Goal: Transaction & Acquisition: Purchase product/service

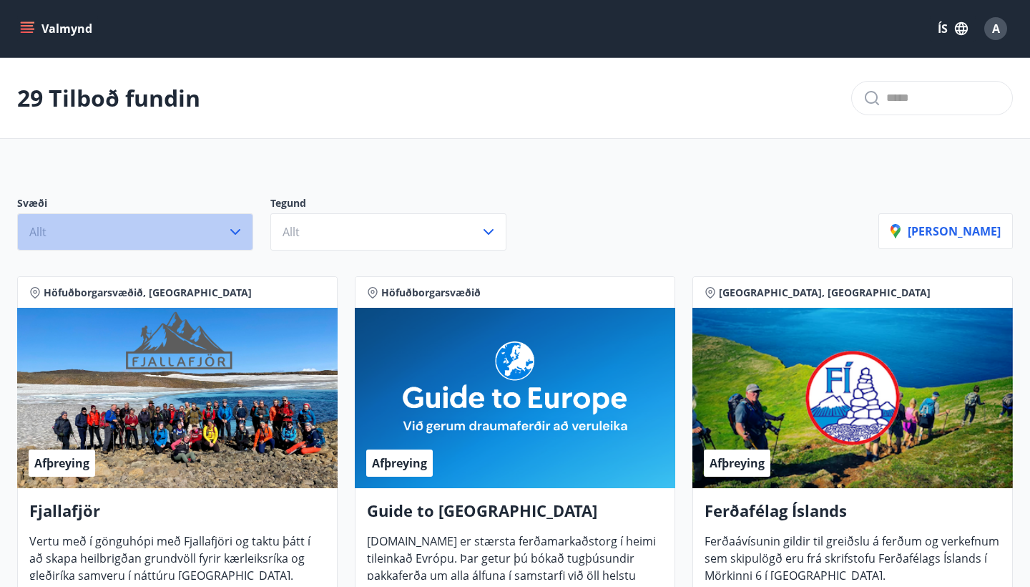
click at [202, 229] on button "Allt" at bounding box center [135, 231] width 236 height 37
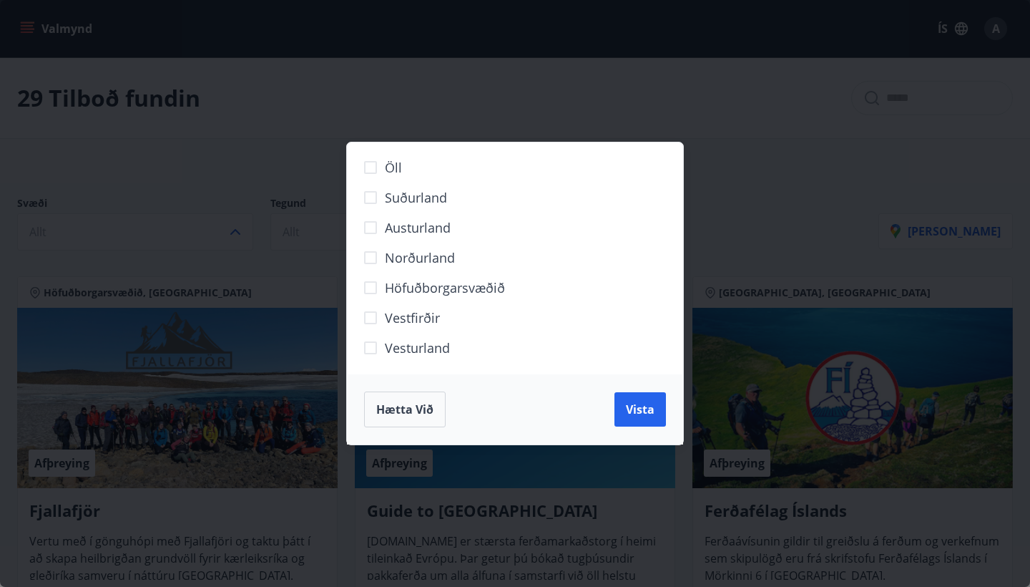
click at [431, 197] on span "Suðurland" at bounding box center [416, 197] width 62 height 19
click at [428, 286] on span "Höfuðborgarsvæðið" at bounding box center [445, 287] width 120 height 19
click at [619, 413] on button "Vista" at bounding box center [640, 409] width 52 height 34
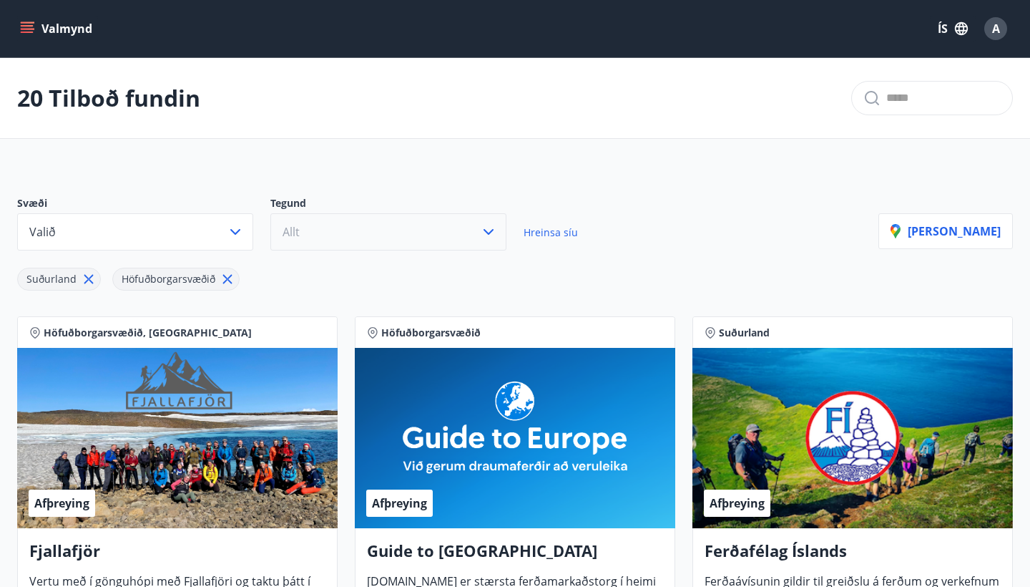
click at [451, 224] on button "Allt" at bounding box center [388, 231] width 236 height 37
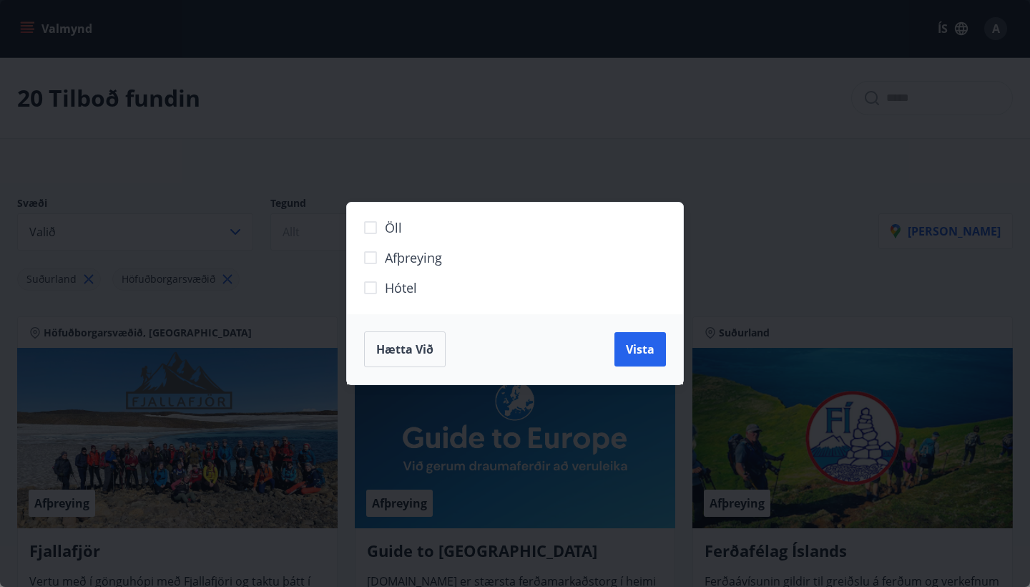
click at [413, 285] on span "Hótel" at bounding box center [401, 287] width 32 height 19
click at [634, 364] on button "Vista" at bounding box center [640, 349] width 52 height 34
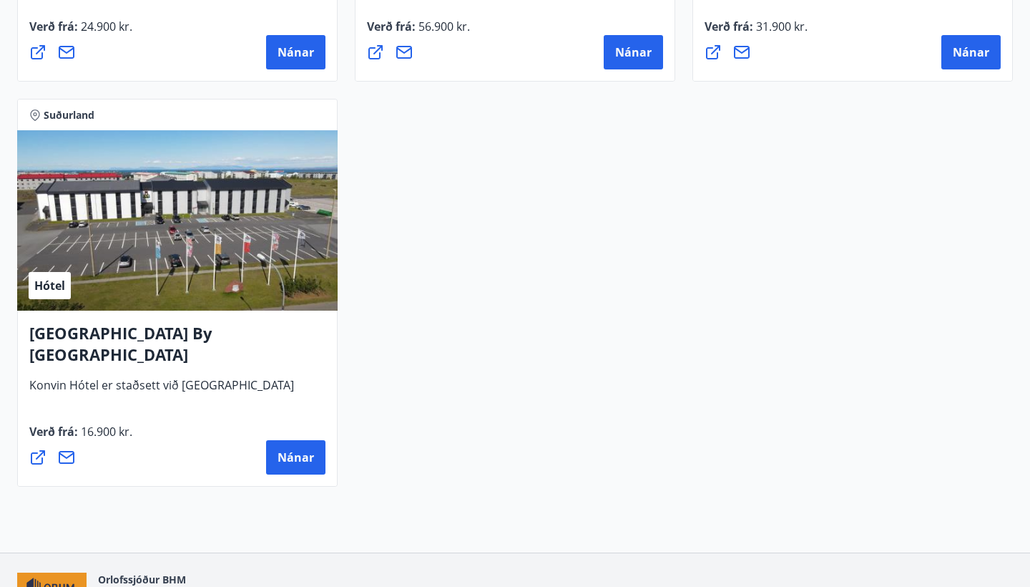
scroll to position [2267, 0]
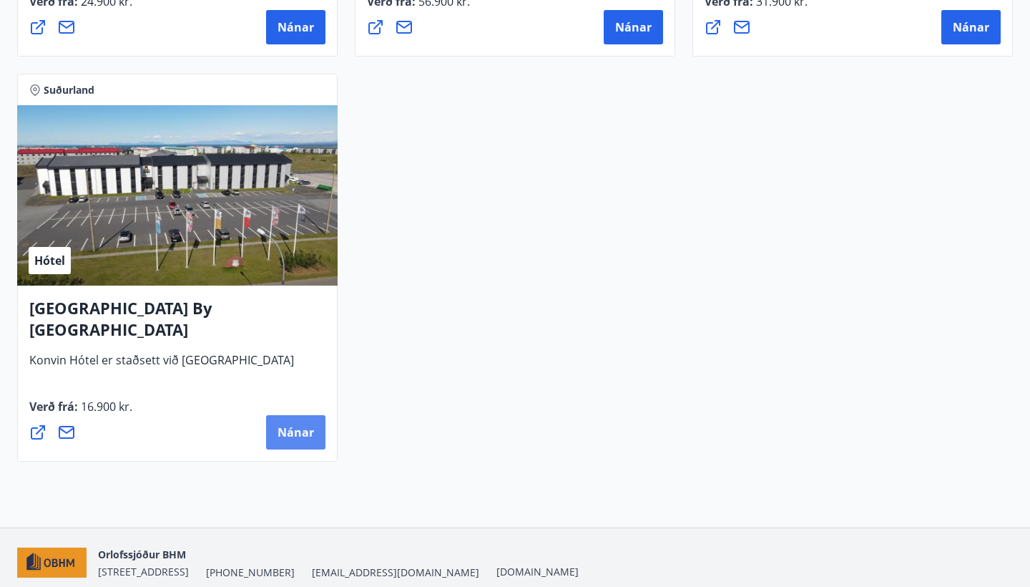
click at [286, 440] on button "Nánar" at bounding box center [295, 432] width 59 height 34
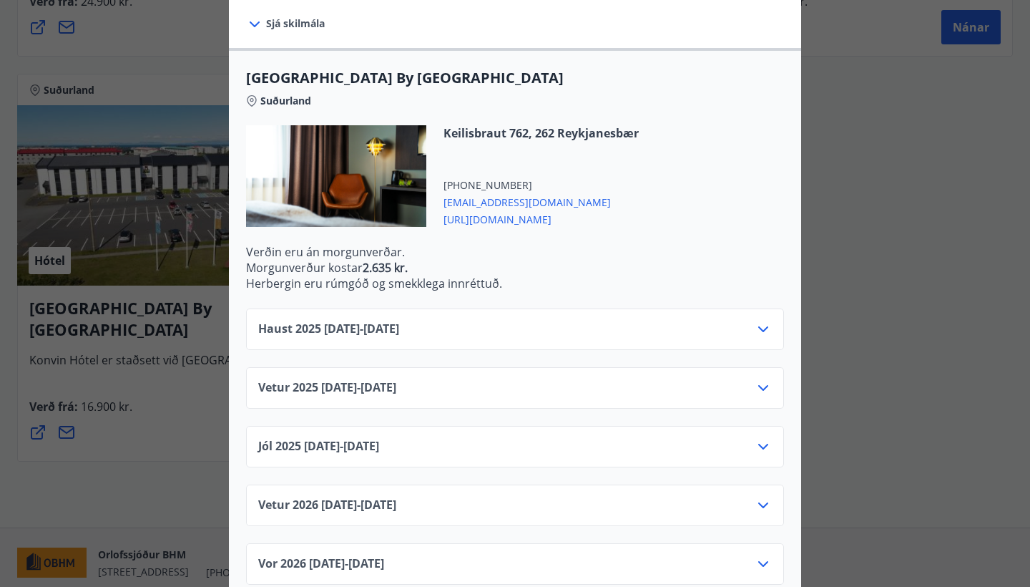
scroll to position [338, 0]
click at [745, 321] on div "Haust [PHONE_NUMBER][DATE] - [DATE]" at bounding box center [515, 335] width 514 height 29
click at [764, 321] on icon at bounding box center [763, 329] width 17 height 17
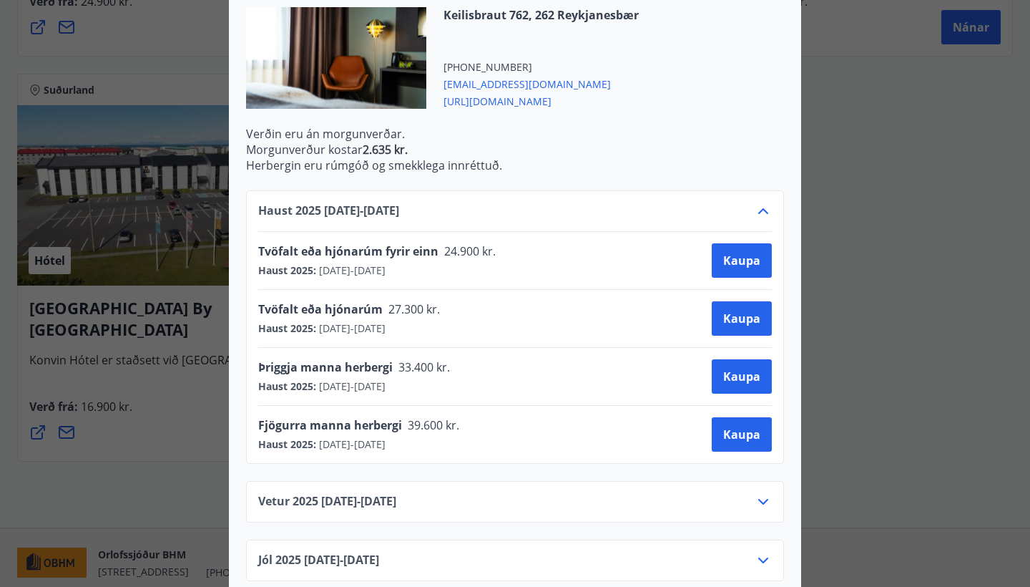
scroll to position [457, 0]
click at [727, 310] on span "Kaupa" at bounding box center [741, 318] width 37 height 16
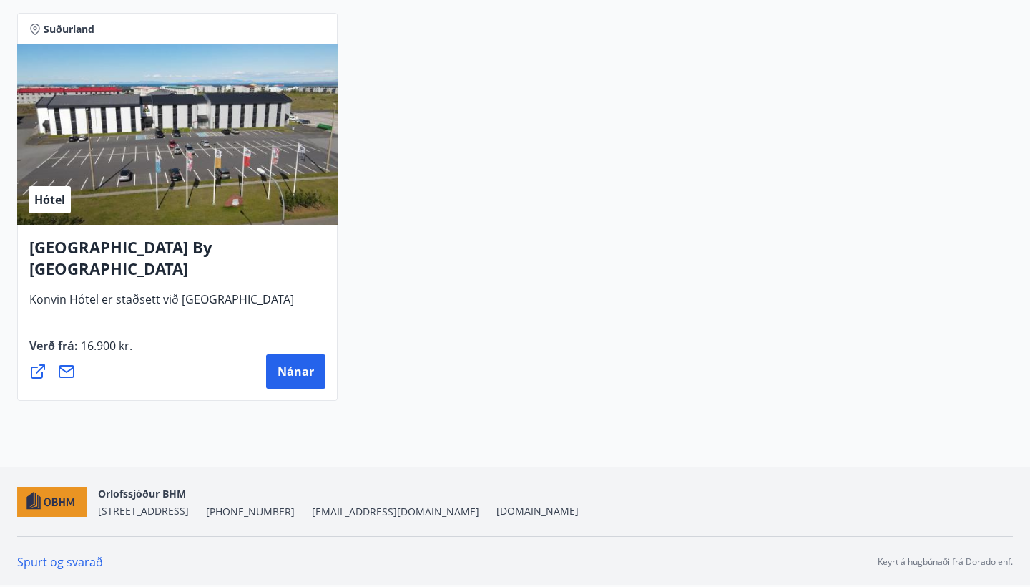
scroll to position [2328, 0]
click at [290, 358] on button "Nánar" at bounding box center [295, 371] width 59 height 34
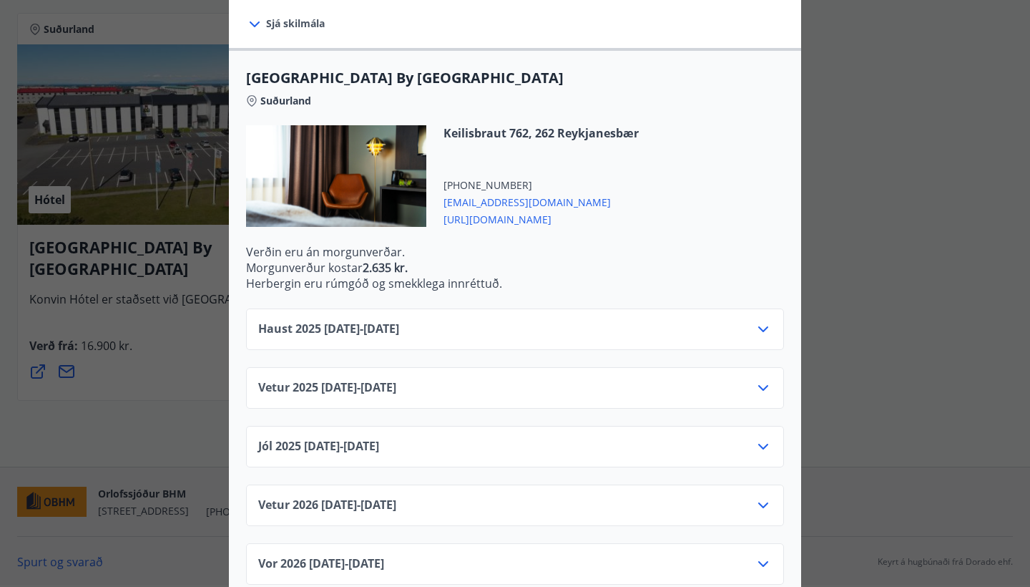
scroll to position [338, 0]
click at [526, 380] on div "Vetur [PHONE_NUMBER][DATE] - [DATE]" at bounding box center [515, 394] width 514 height 29
click at [768, 380] on icon at bounding box center [763, 388] width 17 height 17
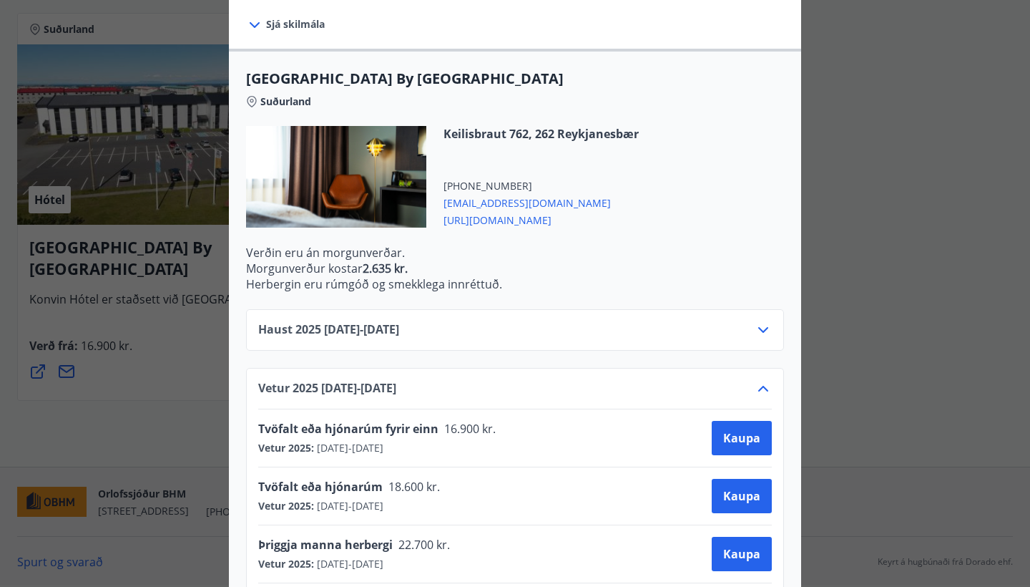
click at [768, 380] on icon at bounding box center [763, 388] width 17 height 17
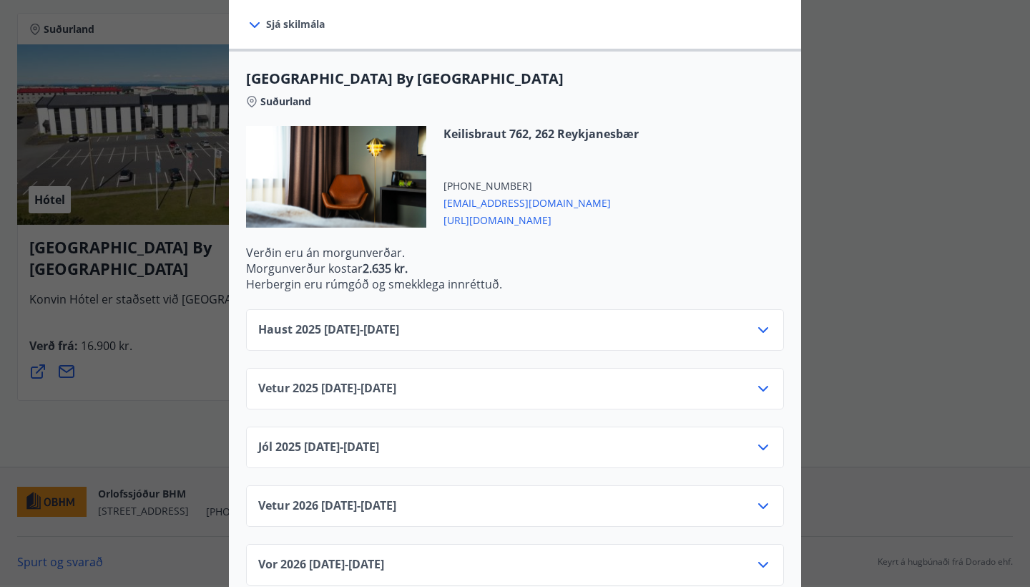
click at [757, 321] on icon at bounding box center [763, 329] width 17 height 17
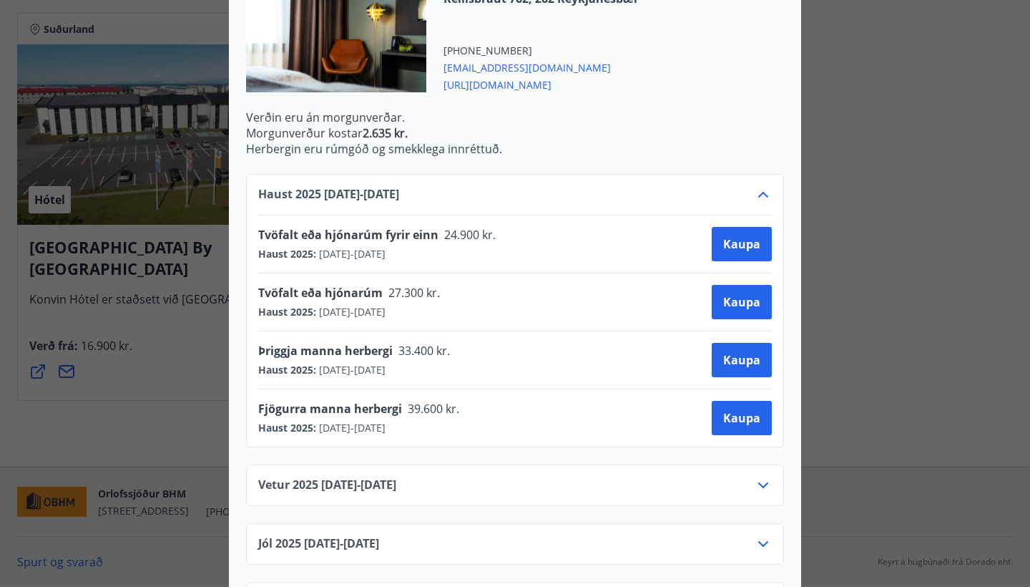
scroll to position [474, 0]
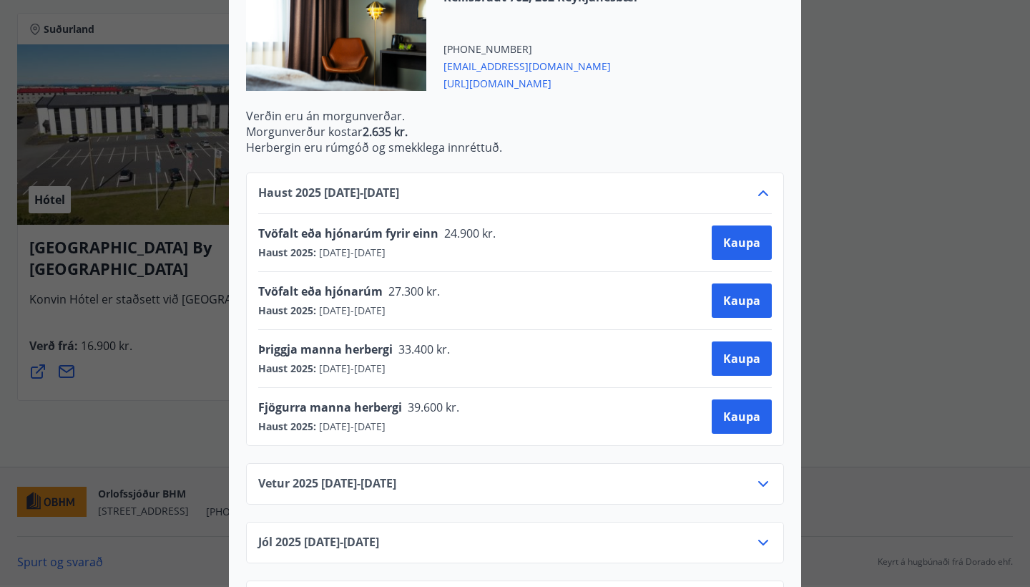
click at [873, 335] on div "[GEOGRAPHIC_DATA] By [GEOGRAPHIC_DATA] [PERSON_NAME] markmið er að veita viðski…" at bounding box center [515, 293] width 1030 height 587
